Goal: Task Accomplishment & Management: Manage account settings

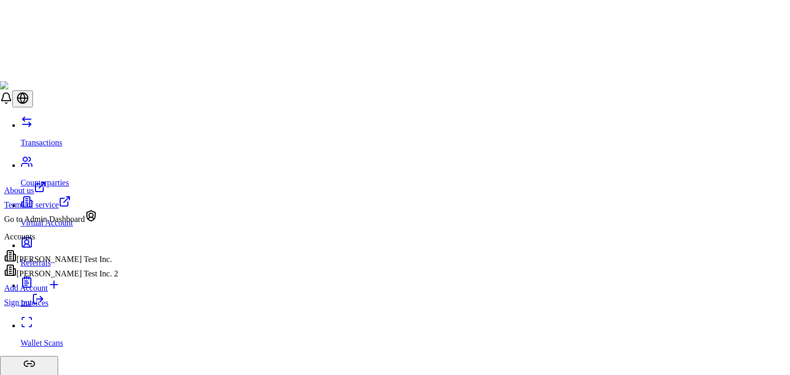
click at [67, 224] on div "Go to Admin Dashboard" at bounding box center [61, 217] width 114 height 14
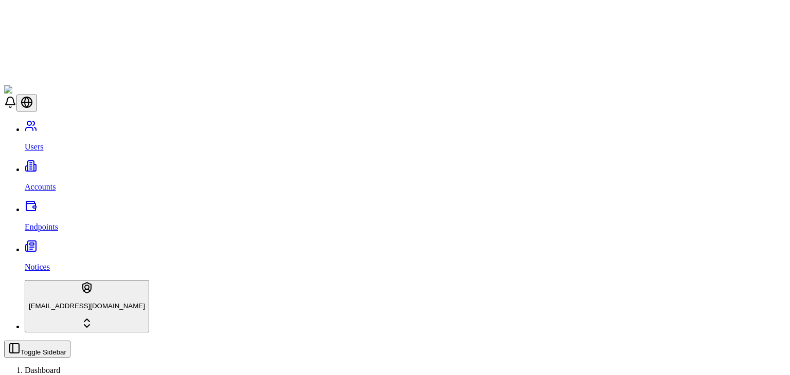
click at [51, 183] on p "Accounts" at bounding box center [405, 187] width 761 height 9
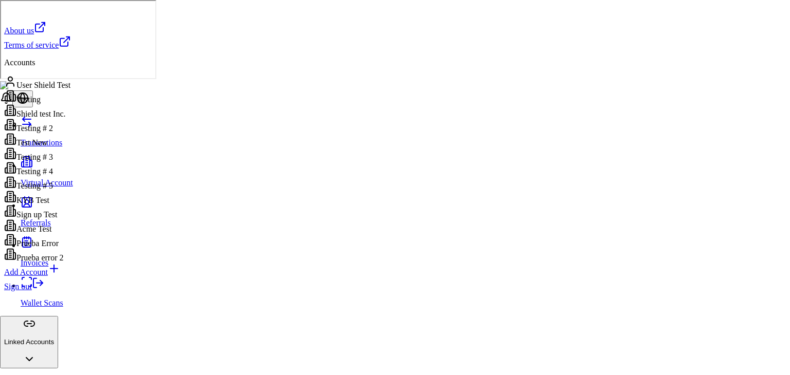
click at [71, 248] on div "Prueba Error" at bounding box center [37, 241] width 67 height 14
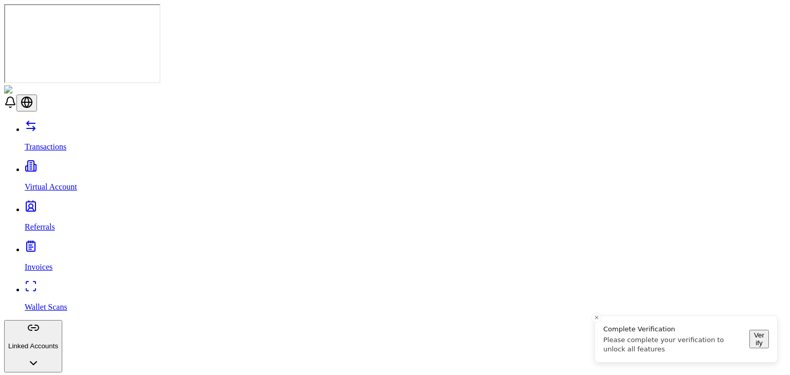
scroll to position [10, 0]
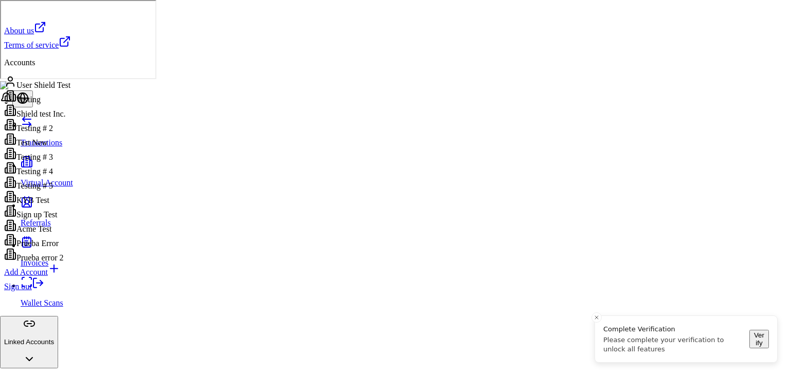
click at [53, 162] on div "Testing # 3" at bounding box center [37, 155] width 67 height 14
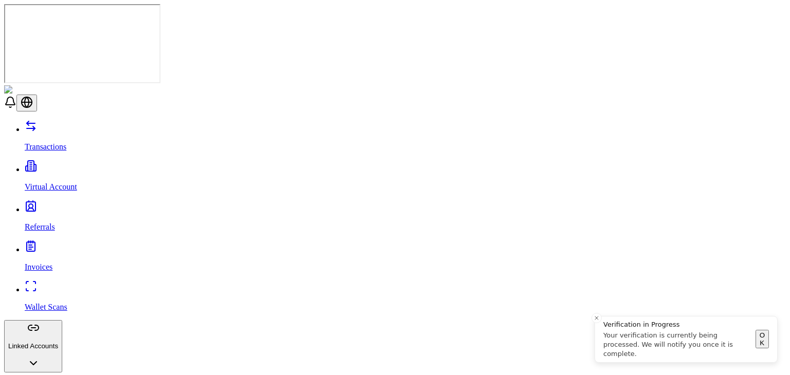
click at [592, 319] on button "Close toast" at bounding box center [596, 318] width 10 height 10
